Goal: Task Accomplishment & Management: Manage account settings

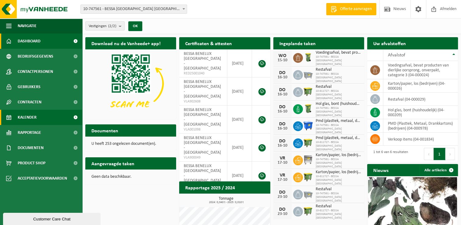
click at [42, 114] on link "Kalender" at bounding box center [41, 117] width 82 height 15
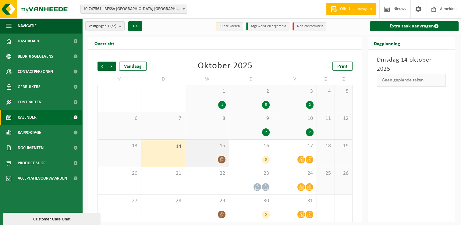
click at [222, 159] on icon at bounding box center [221, 159] width 5 height 5
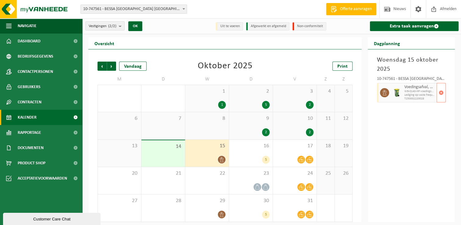
click at [434, 94] on span "Lediging op vaste frequentie" at bounding box center [419, 95] width 31 height 4
click at [440, 94] on span "button" at bounding box center [441, 92] width 5 height 12
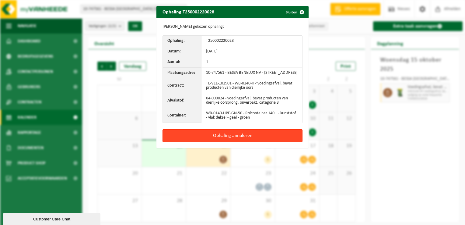
click at [281, 139] on button "Ophaling annuleren" at bounding box center [233, 135] width 140 height 13
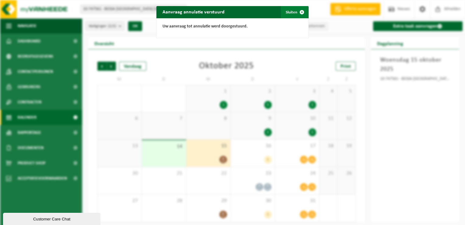
click at [296, 9] on span "button" at bounding box center [302, 12] width 12 height 12
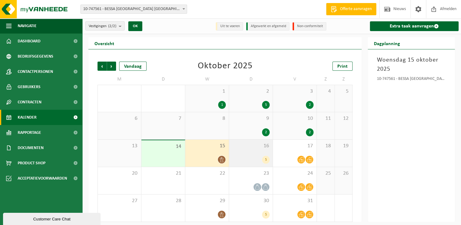
click at [260, 152] on div "16 5" at bounding box center [251, 152] width 44 height 27
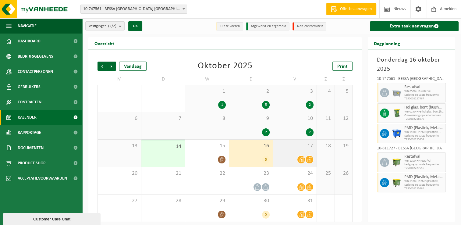
click at [301, 147] on span "17" at bounding box center [294, 146] width 37 height 7
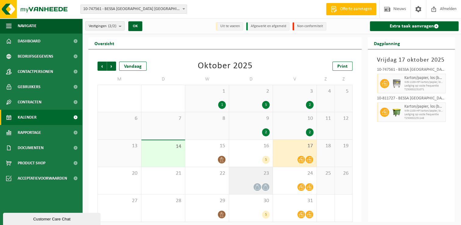
click at [240, 177] on div "23" at bounding box center [251, 180] width 44 height 27
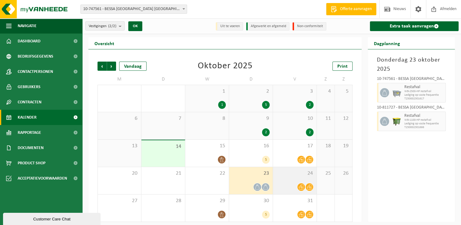
click at [298, 177] on div "24" at bounding box center [295, 180] width 44 height 27
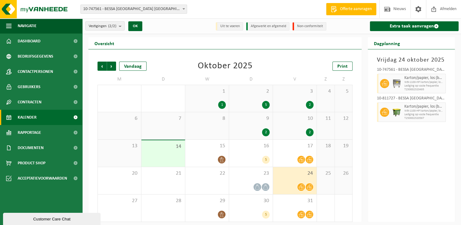
scroll to position [2, 0]
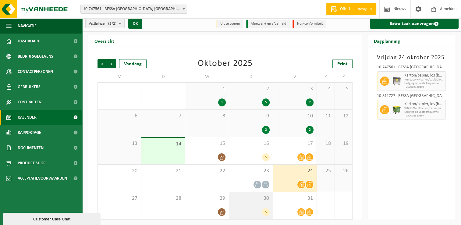
click at [258, 200] on span "30" at bounding box center [250, 198] width 37 height 7
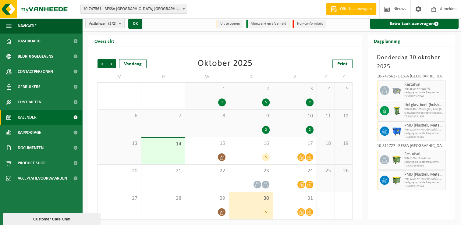
click at [161, 8] on span "10-747561 - BESSA [GEOGRAPHIC_DATA] [GEOGRAPHIC_DATA] - [GEOGRAPHIC_DATA]" at bounding box center [134, 9] width 106 height 9
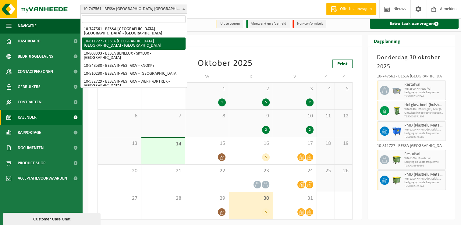
select select "36752"
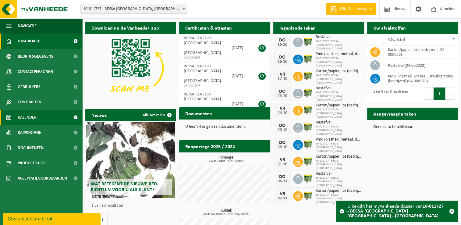
click at [30, 116] on span "Kalender" at bounding box center [27, 117] width 19 height 15
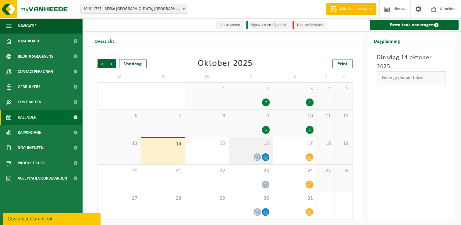
click at [246, 155] on div at bounding box center [250, 157] width 37 height 8
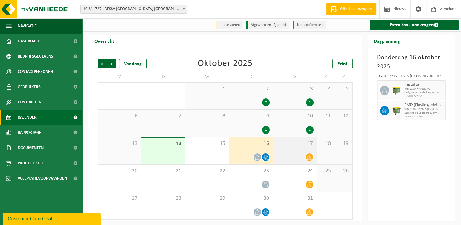
click at [291, 155] on div at bounding box center [294, 157] width 37 height 8
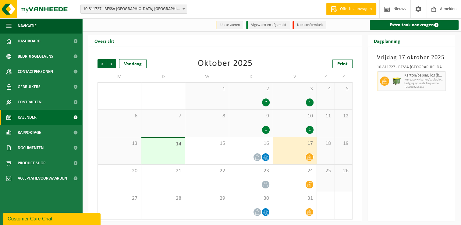
click at [152, 8] on span "10-811727 - BESSA [GEOGRAPHIC_DATA] [GEOGRAPHIC_DATA] - [GEOGRAPHIC_DATA]" at bounding box center [134, 9] width 106 height 9
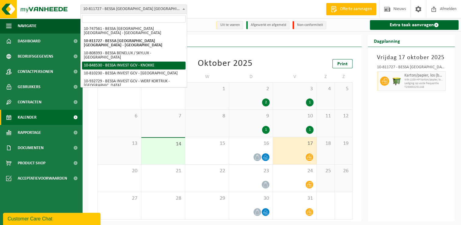
select select "95513"
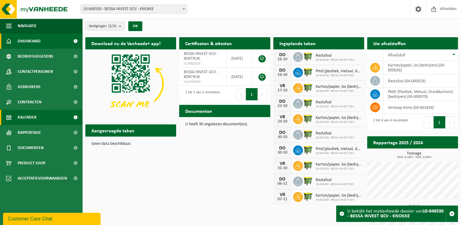
click at [37, 120] on link "Kalender" at bounding box center [41, 117] width 82 height 15
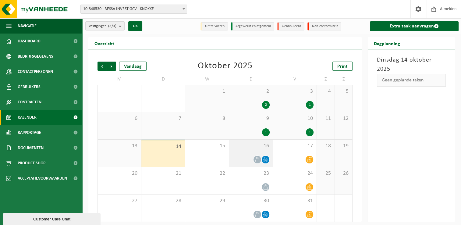
click at [246, 160] on div at bounding box center [250, 159] width 37 height 8
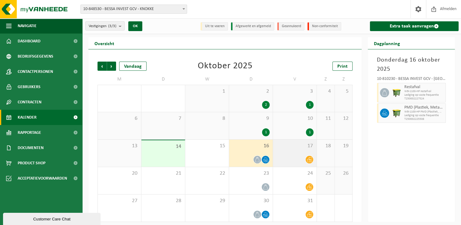
click at [300, 155] on div at bounding box center [294, 159] width 37 height 8
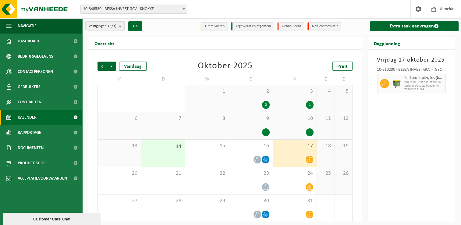
click at [151, 8] on span "10-848530 - BESSA INVEST GCV - KNOKKE" at bounding box center [134, 9] width 106 height 9
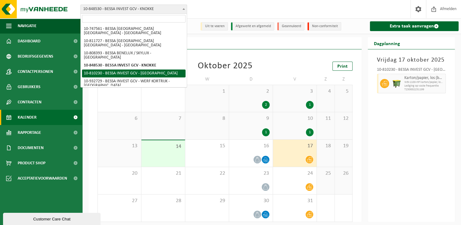
select select "95463"
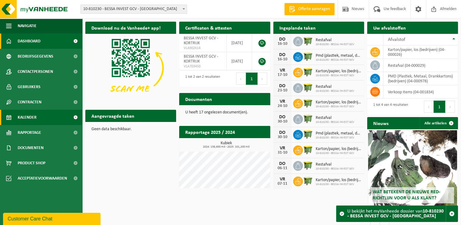
click at [37, 114] on link "Kalender" at bounding box center [41, 117] width 82 height 15
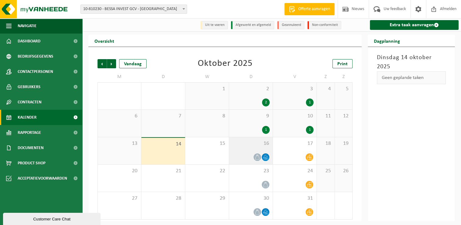
click at [243, 154] on div at bounding box center [250, 157] width 37 height 8
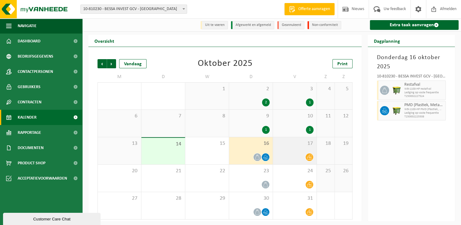
click at [293, 151] on div "17" at bounding box center [295, 150] width 44 height 27
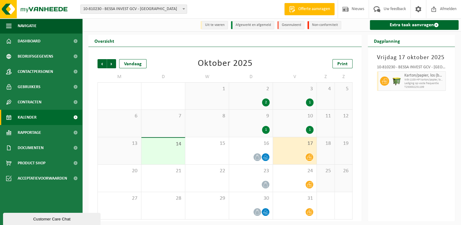
click at [292, 151] on div "17" at bounding box center [295, 150] width 44 height 27
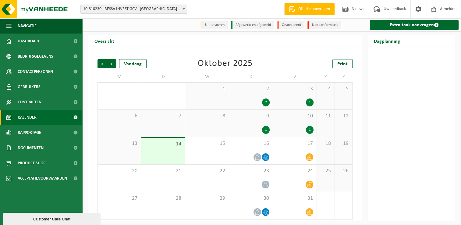
click at [136, 8] on span "10-810230 - BESSA INVEST GCV - [GEOGRAPHIC_DATA]" at bounding box center [134, 9] width 106 height 9
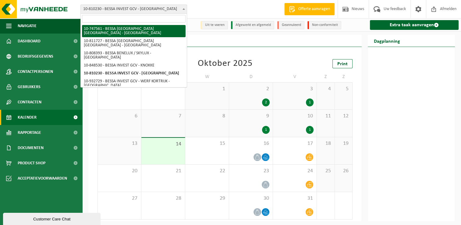
select select "25601"
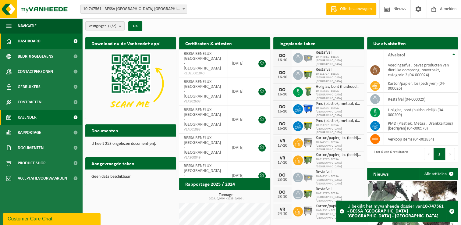
click at [39, 116] on link "Kalender" at bounding box center [41, 117] width 82 height 15
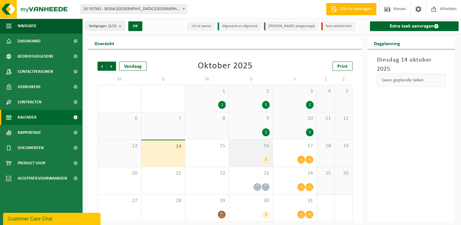
click at [236, 148] on span "16" at bounding box center [250, 146] width 37 height 7
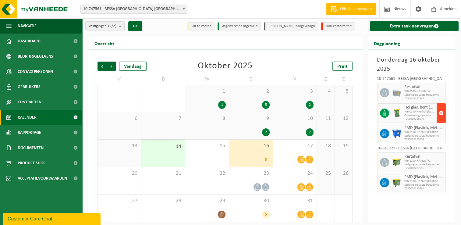
click at [443, 111] on button "button" at bounding box center [440, 112] width 9 height 19
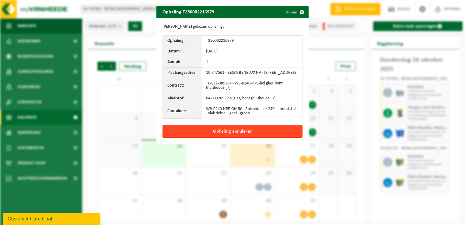
click at [262, 134] on button "Ophaling annuleren" at bounding box center [233, 131] width 140 height 13
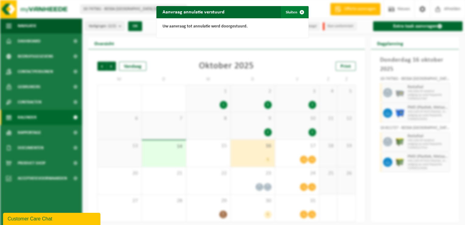
click at [297, 15] on span "button" at bounding box center [302, 12] width 12 height 12
